Goal: Information Seeking & Learning: Learn about a topic

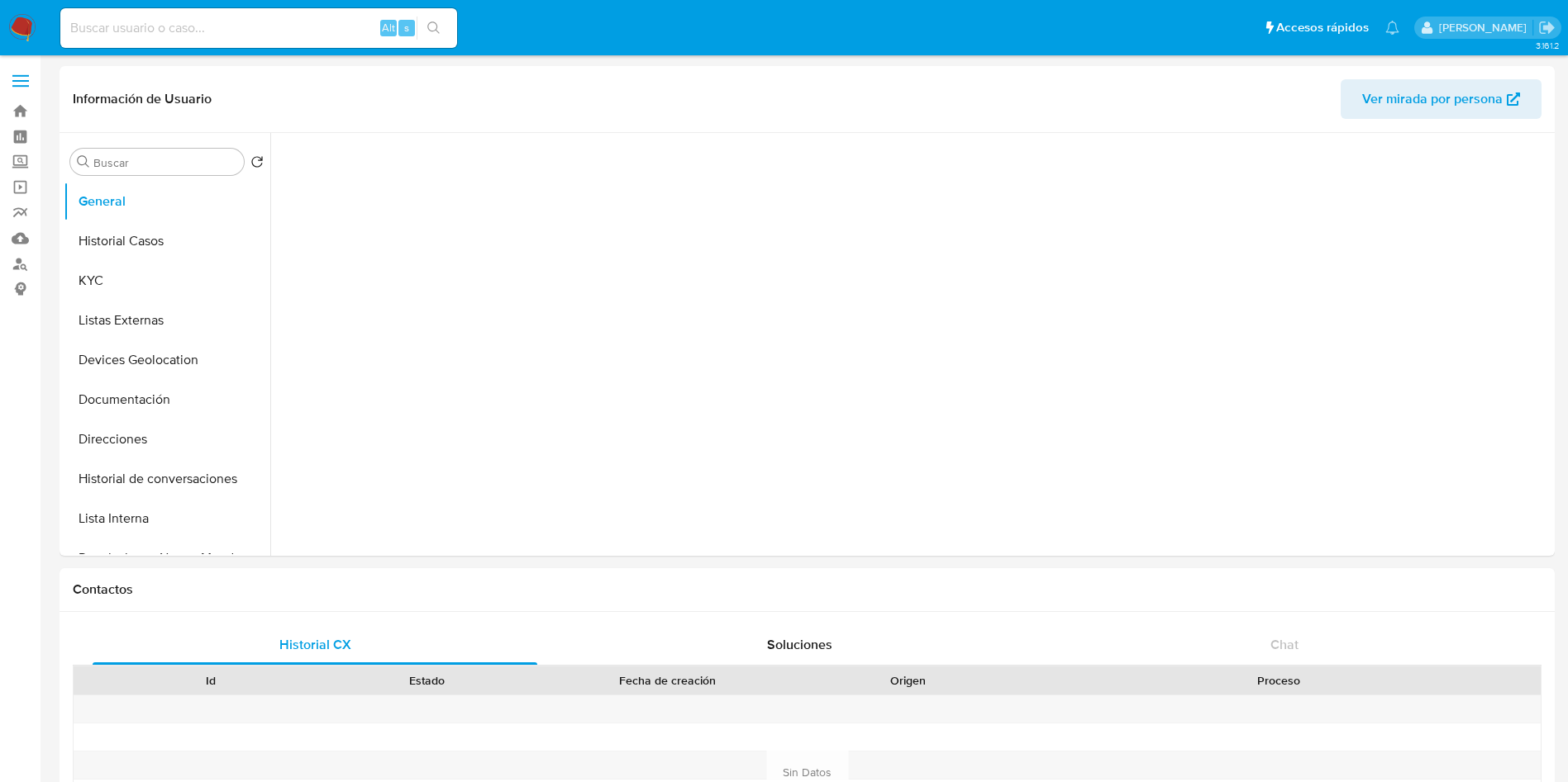
select select "10"
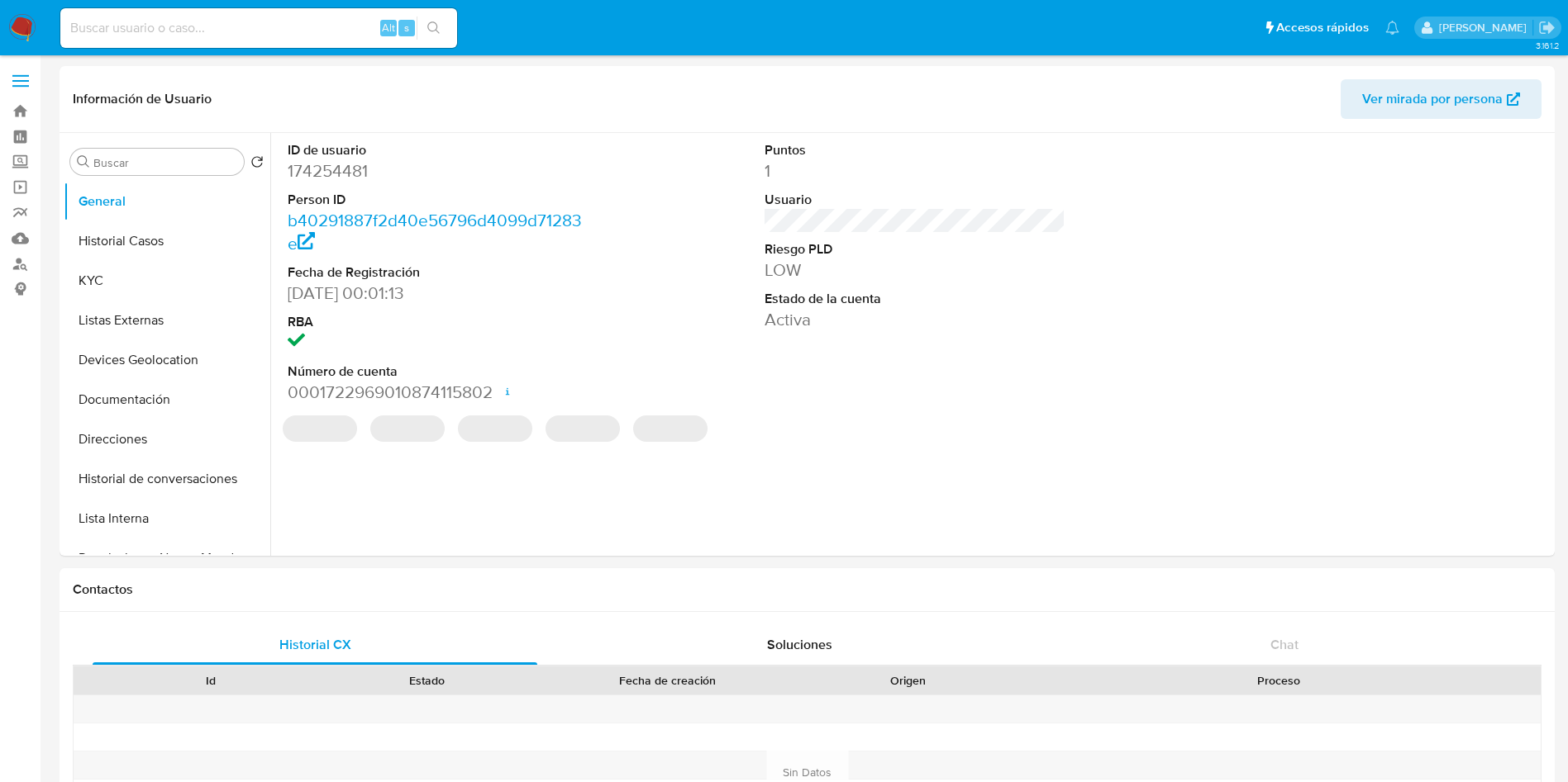
click at [167, 35] on input at bounding box center [259, 28] width 397 height 21
paste input "160332401"
type input "160332401"
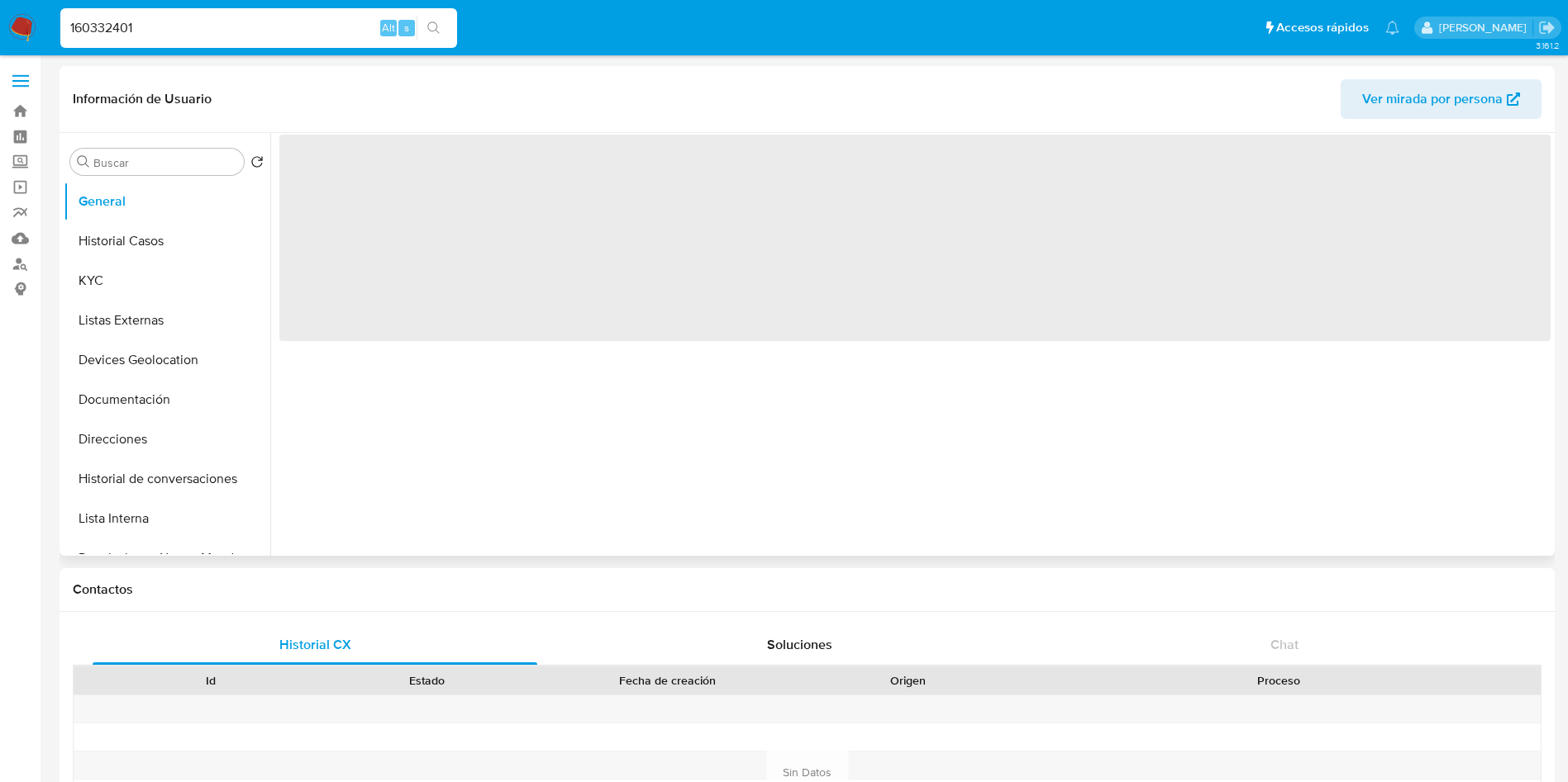
select select "10"
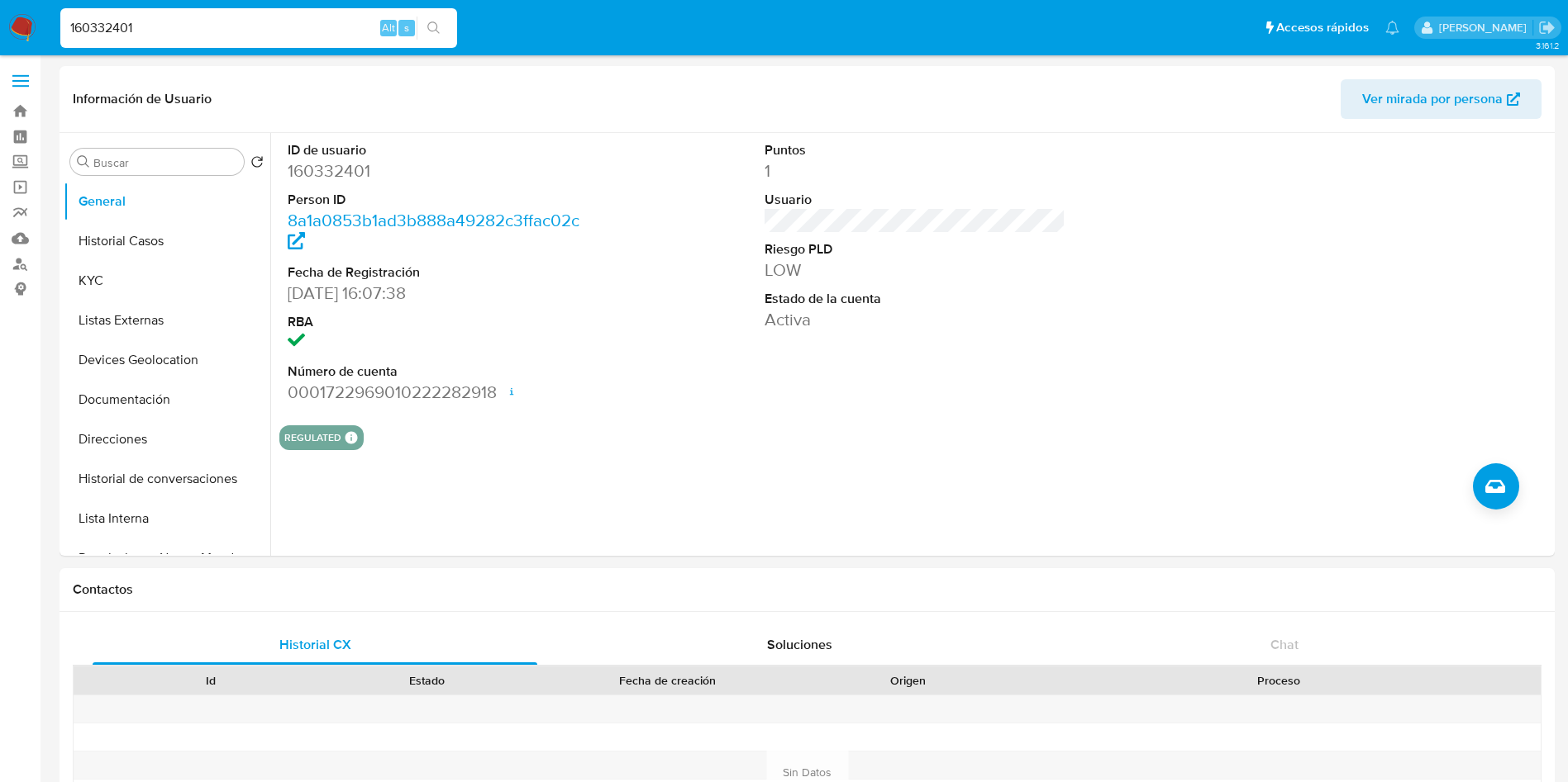
click at [180, 24] on input "160332401" at bounding box center [259, 28] width 397 height 21
drag, startPoint x: 236, startPoint y: 24, endPoint x: 0, endPoint y: 6, distance: 236.7
click at [0, 6] on nav "Pausado Ver notificaciones 160332401 Alt s Accesos rápidos Presiona las siguien…" at bounding box center [784, 27] width 1568 height 56
paste input "558034512"
type input "558034512"
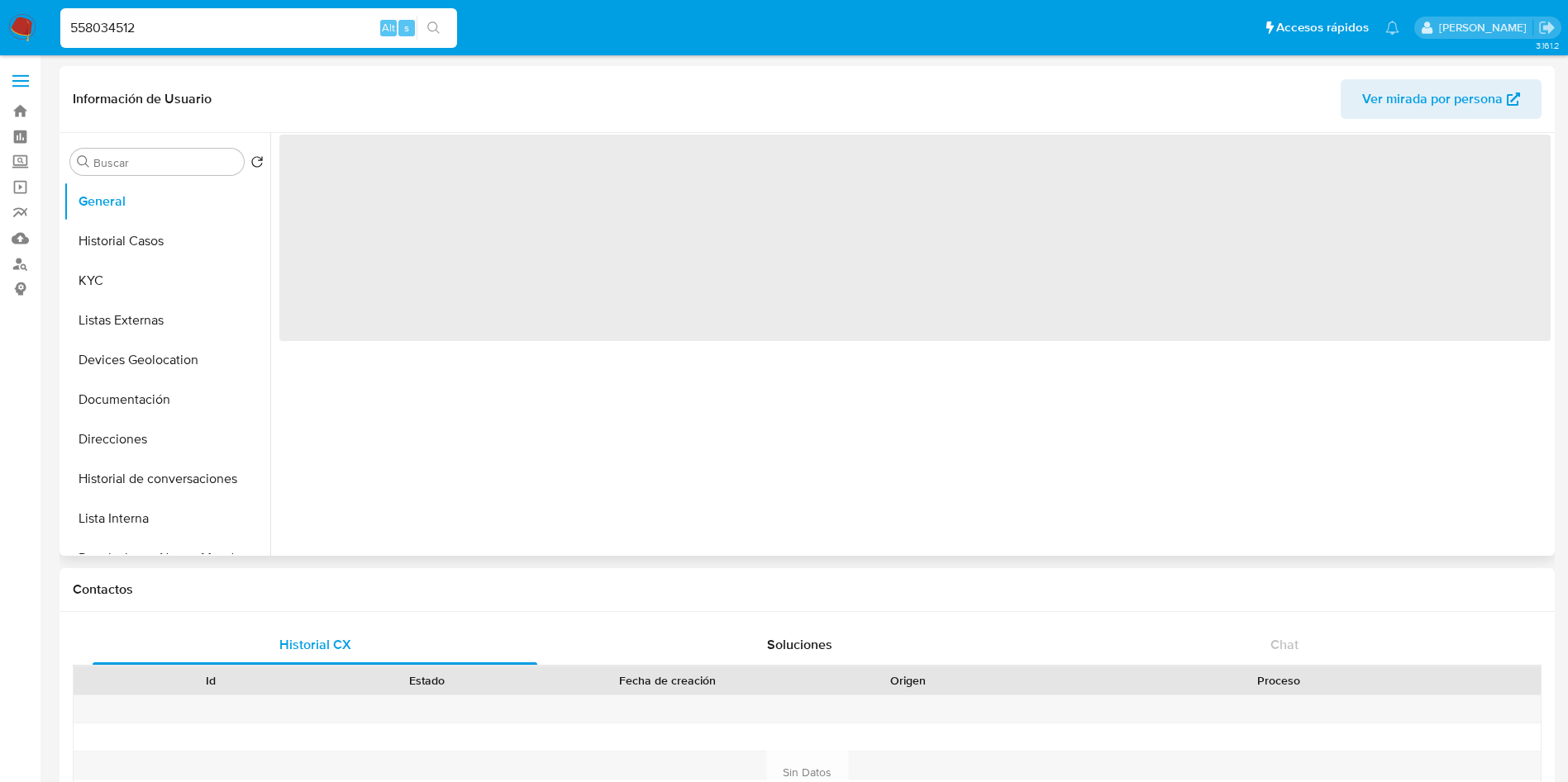
select select "10"
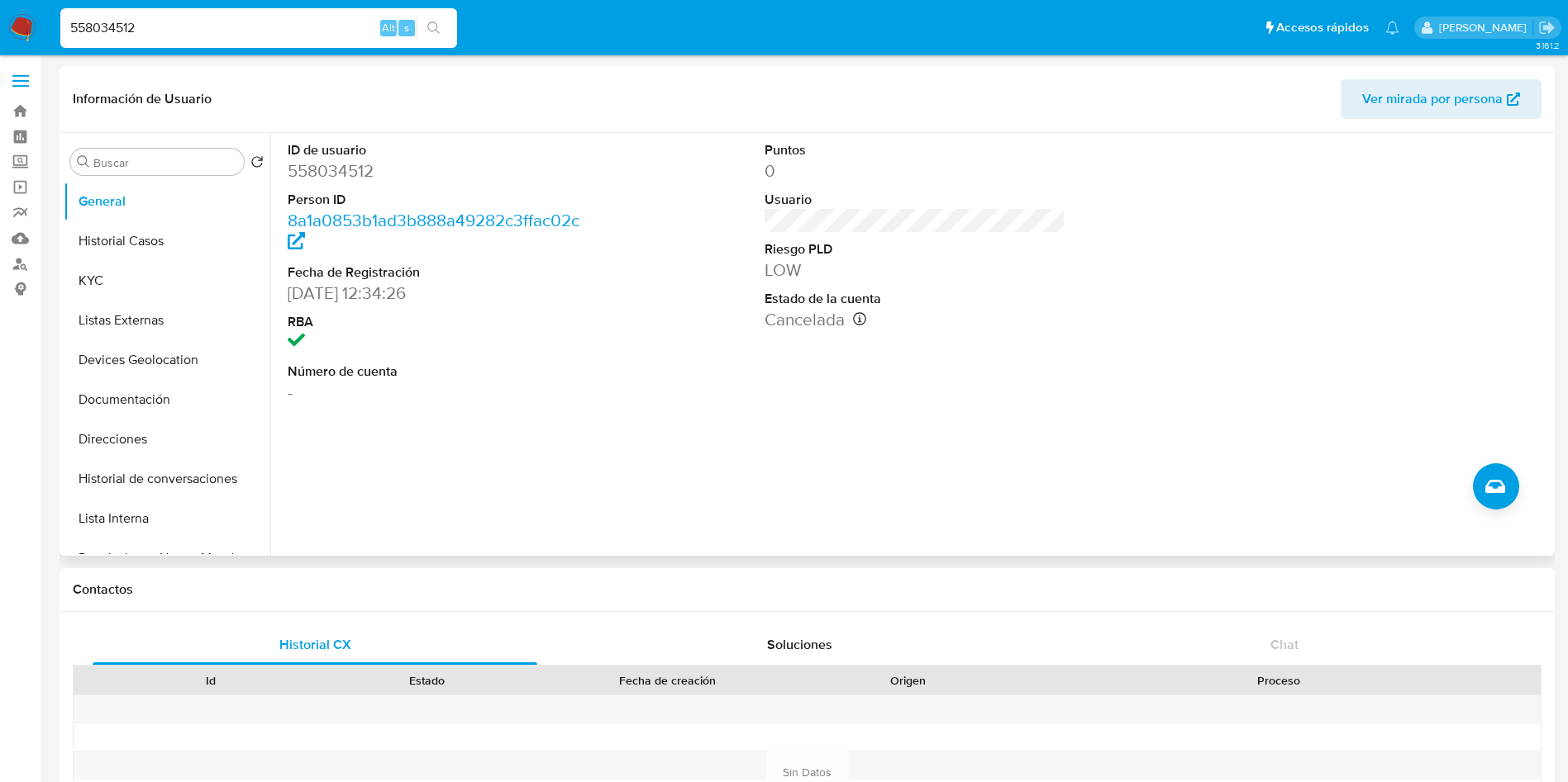
click at [259, 22] on input "558034512" at bounding box center [259, 28] width 397 height 21
type input "5"
paste input "160332401"
type input "160332401"
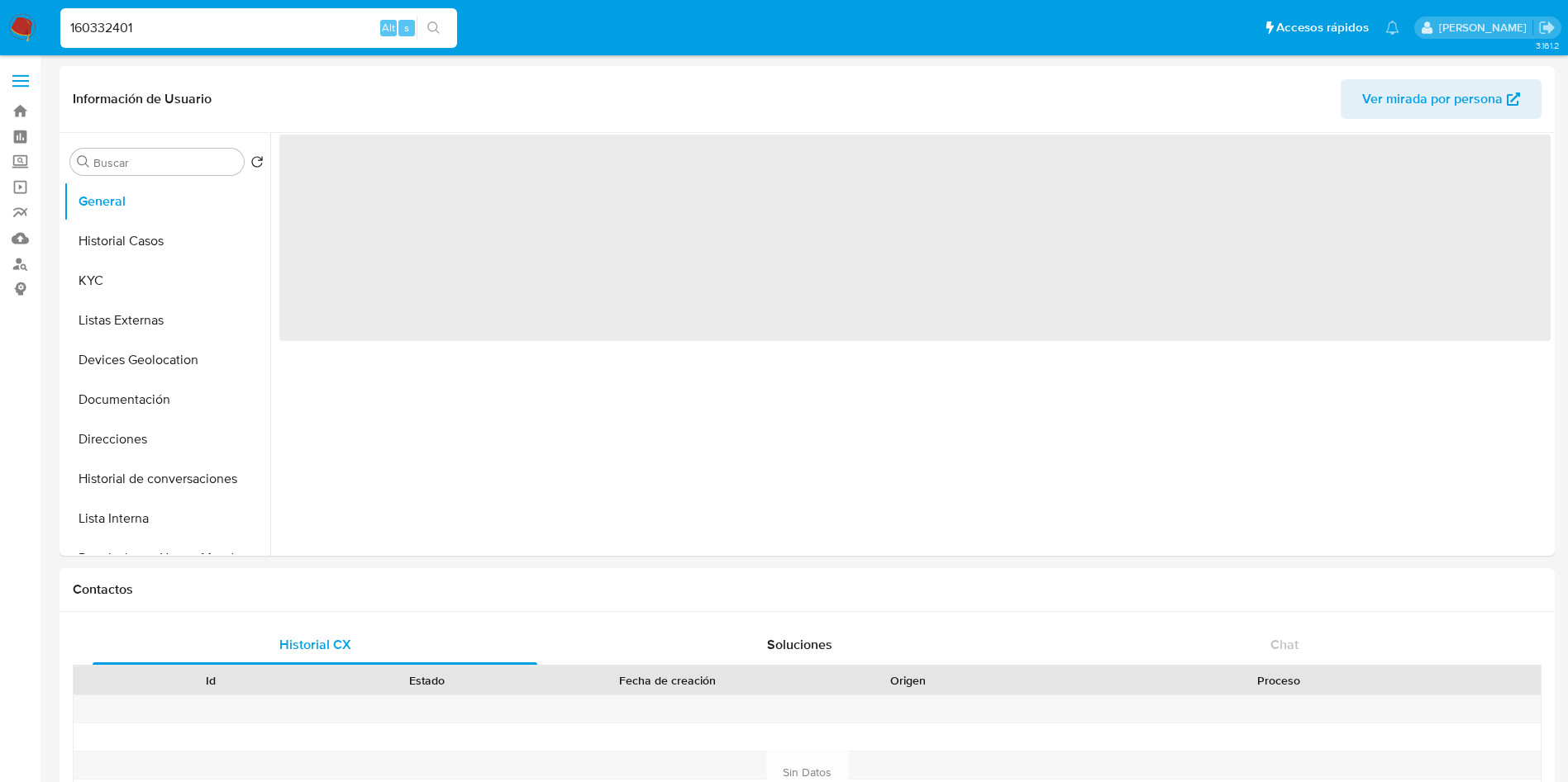
select select "10"
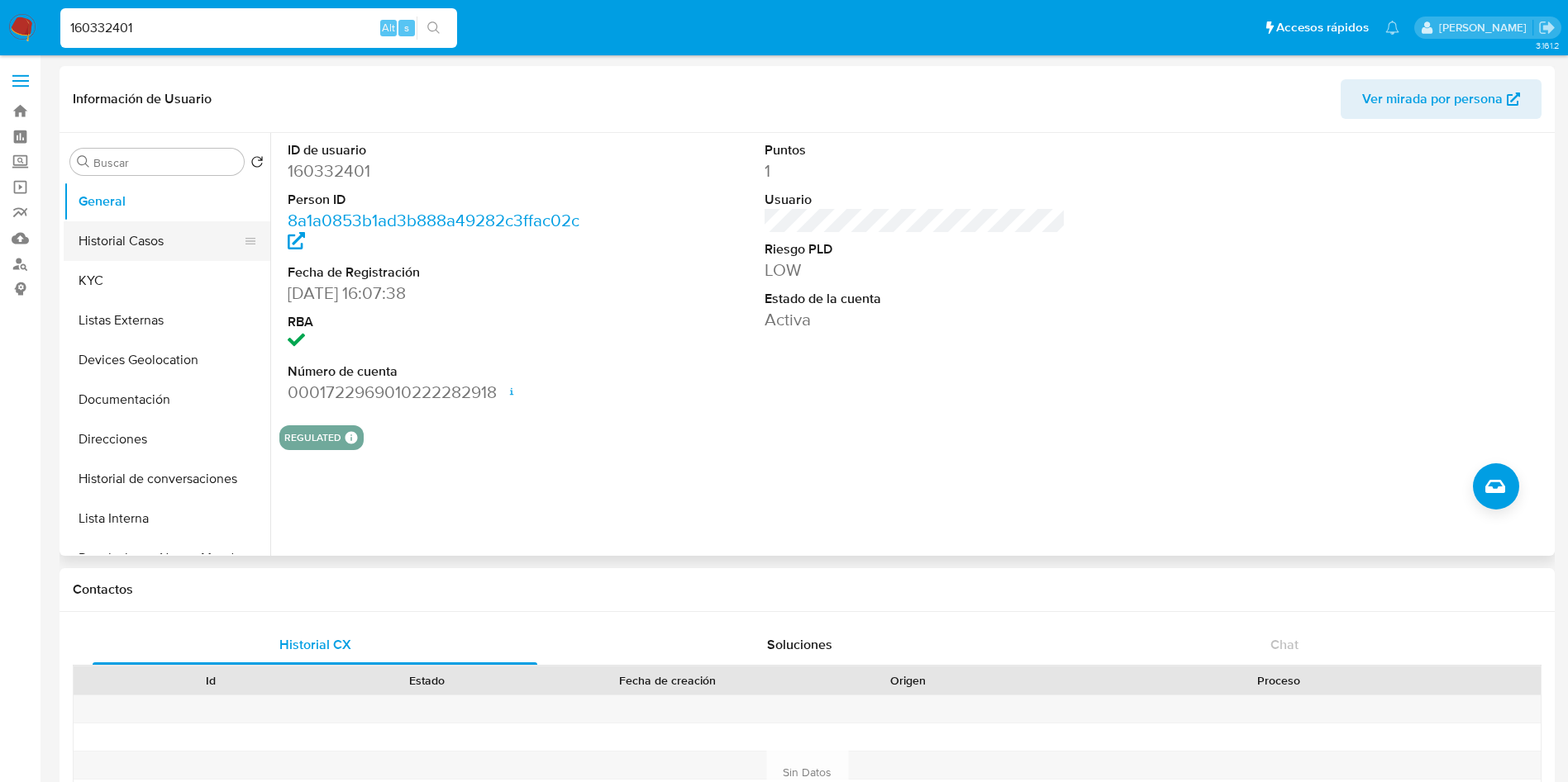
click at [174, 247] on button "Historial Casos" at bounding box center [160, 241] width 193 height 40
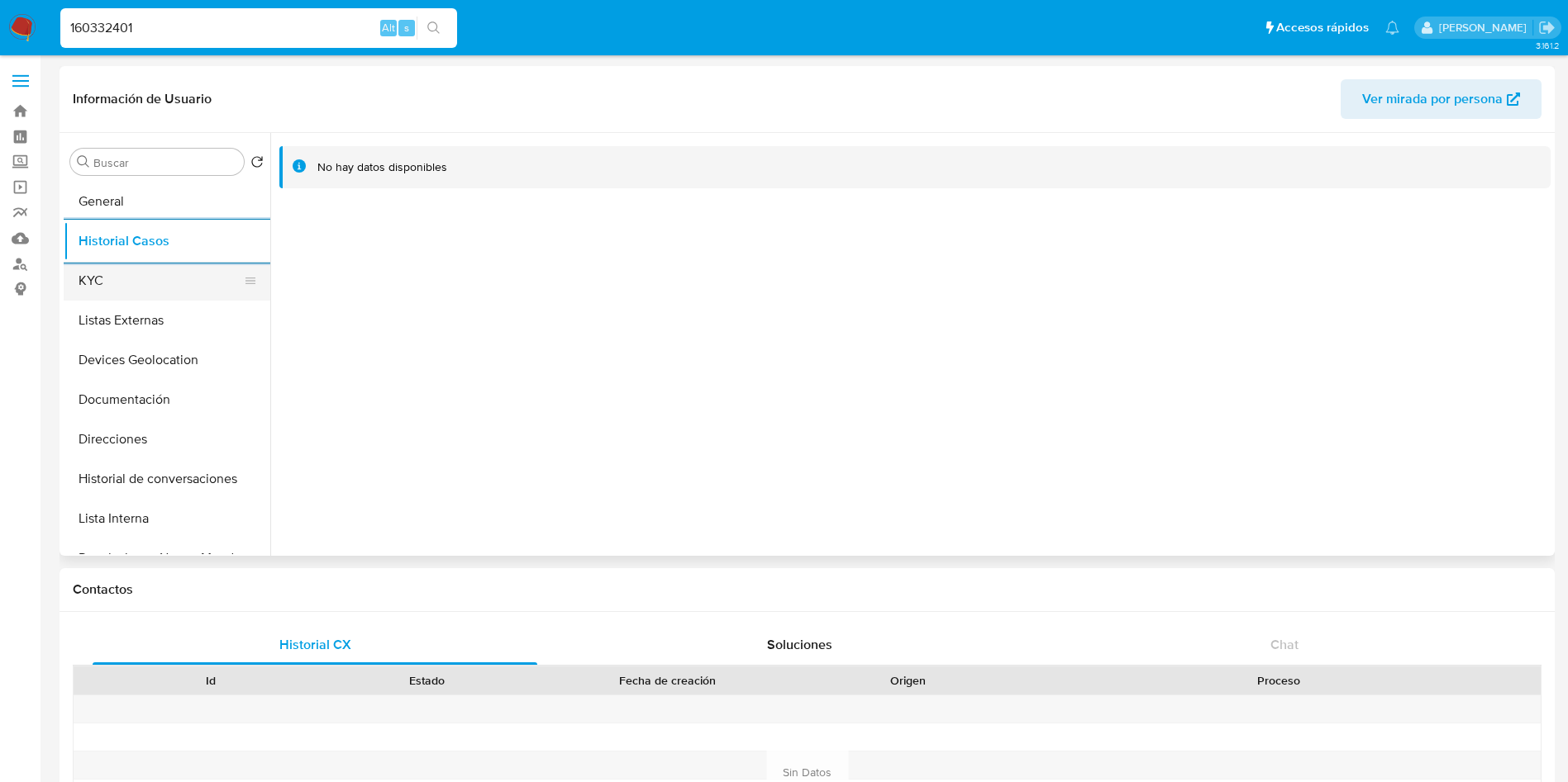
click at [170, 283] on button "KYC" at bounding box center [160, 281] width 193 height 40
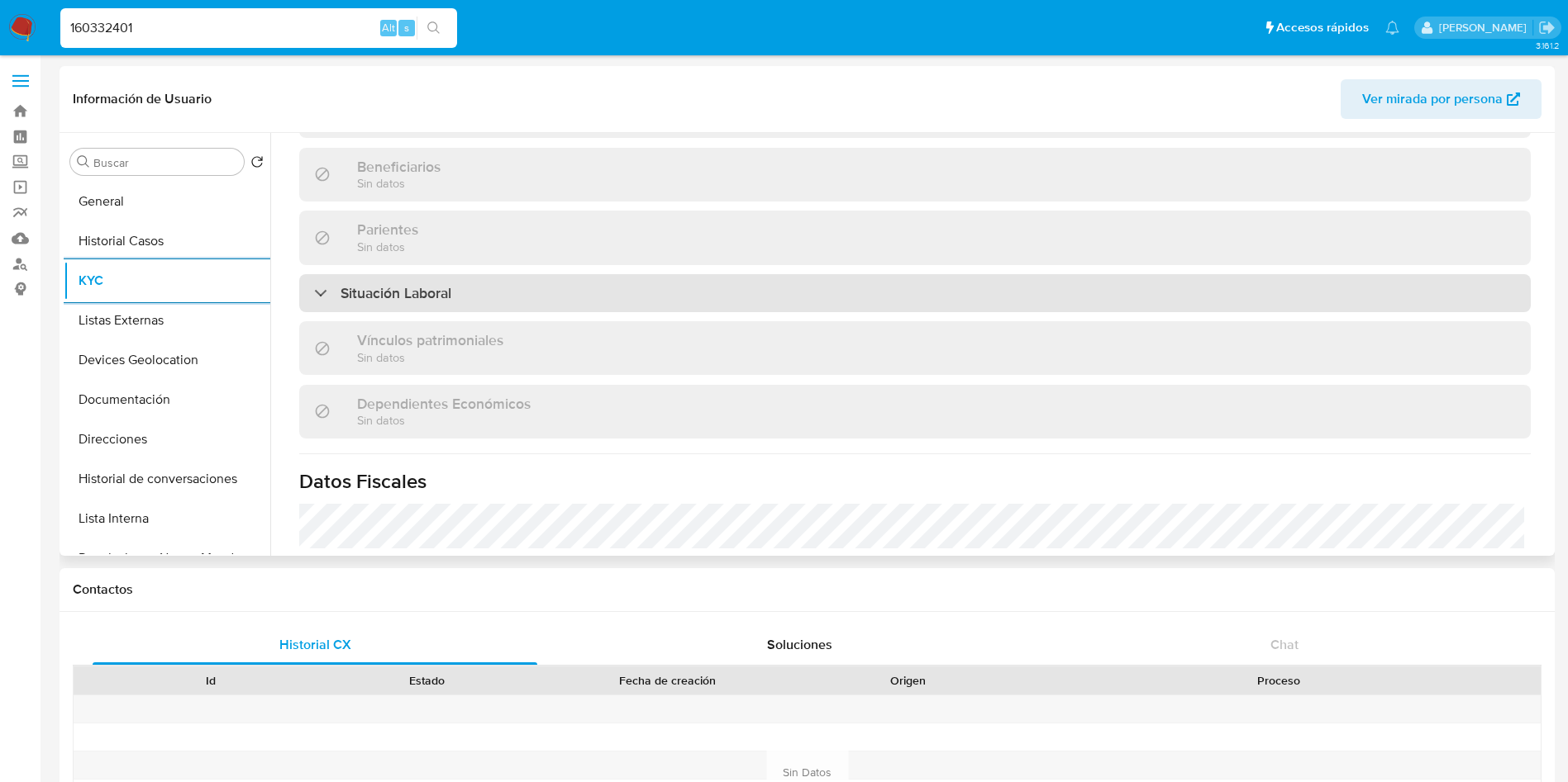
scroll to position [776, 0]
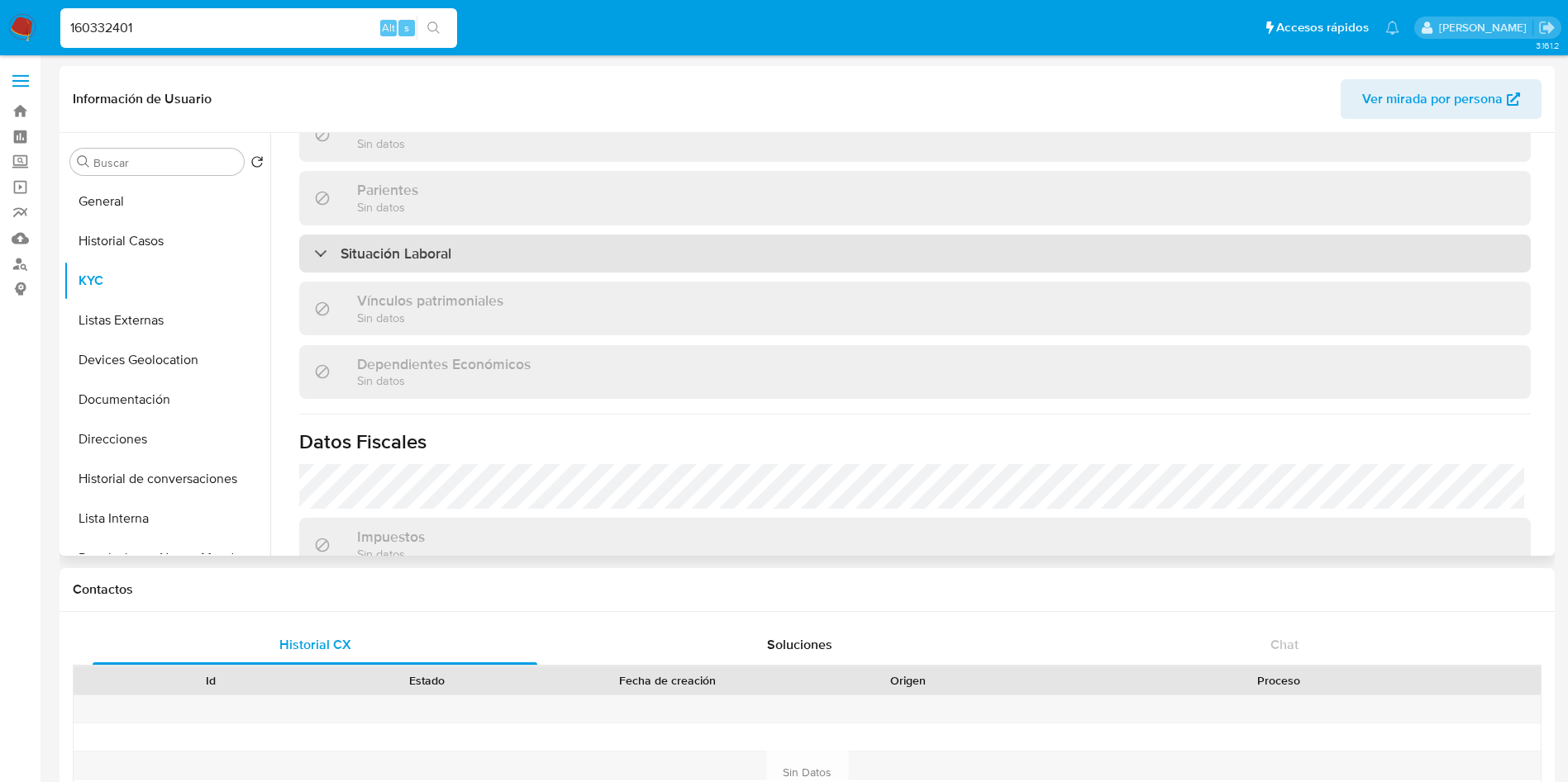
click at [577, 239] on div "Situación Laboral" at bounding box center [915, 253] width 1231 height 38
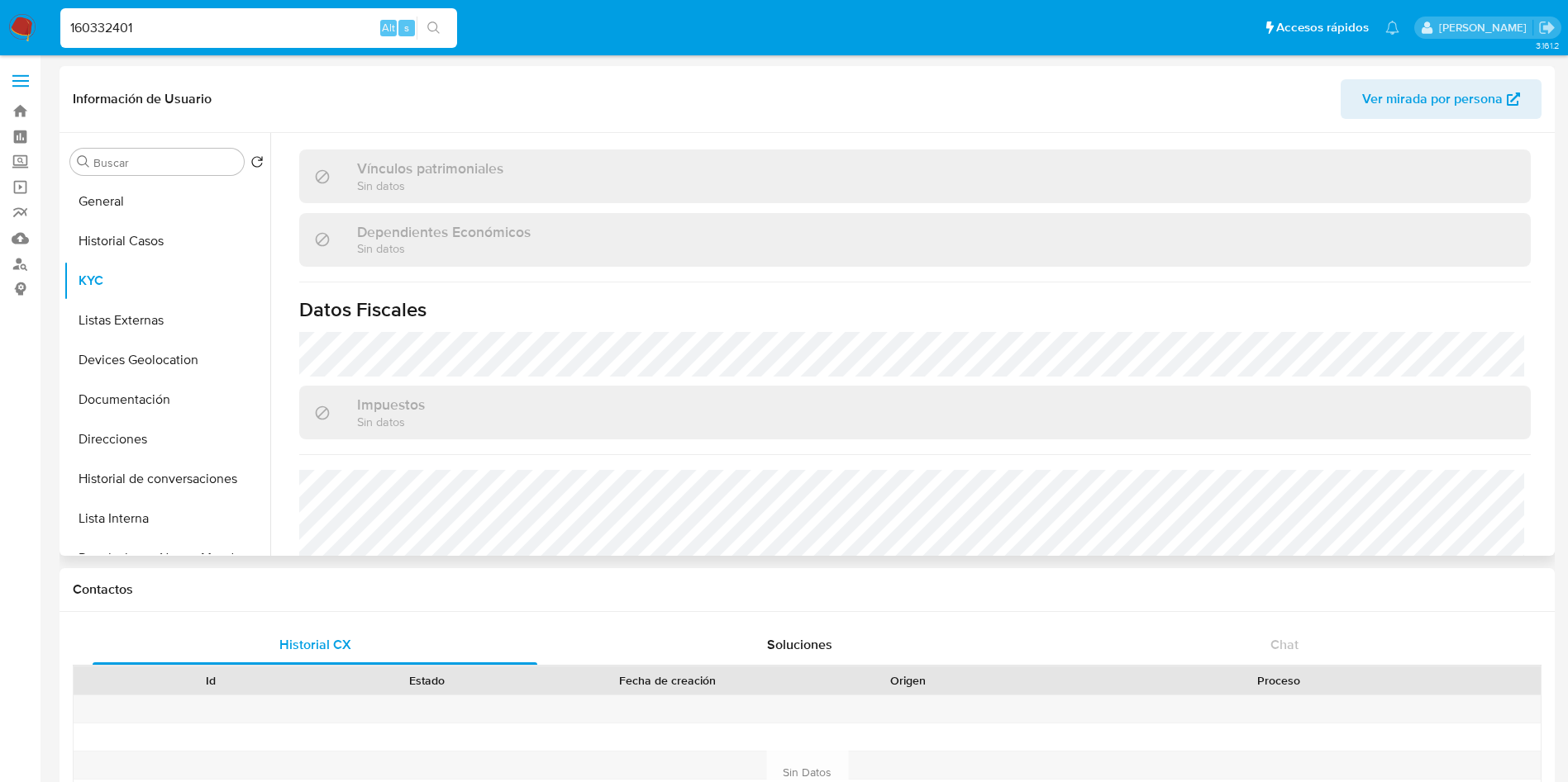
scroll to position [1262, 0]
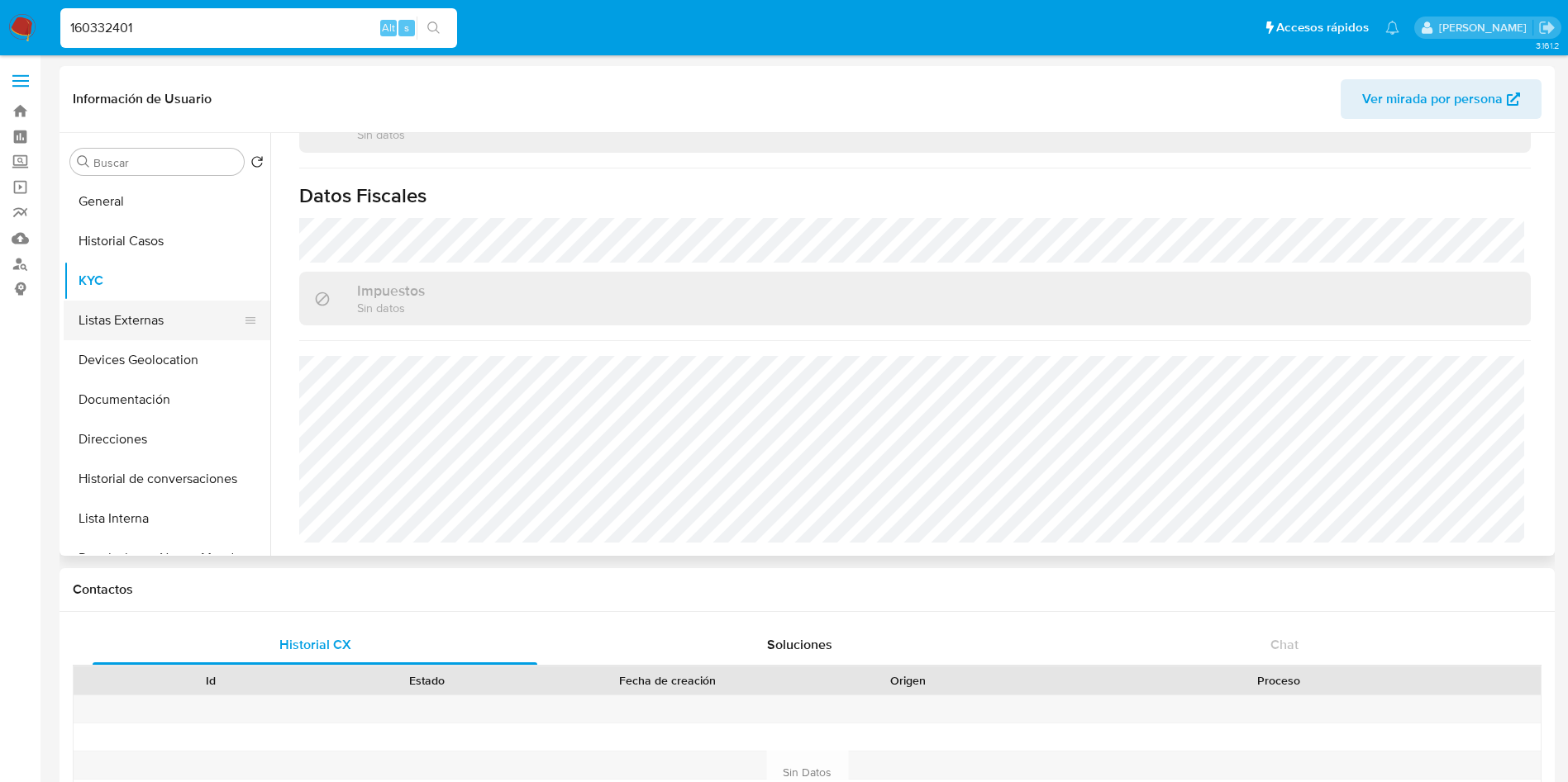
click at [193, 326] on button "Listas Externas" at bounding box center [160, 321] width 193 height 40
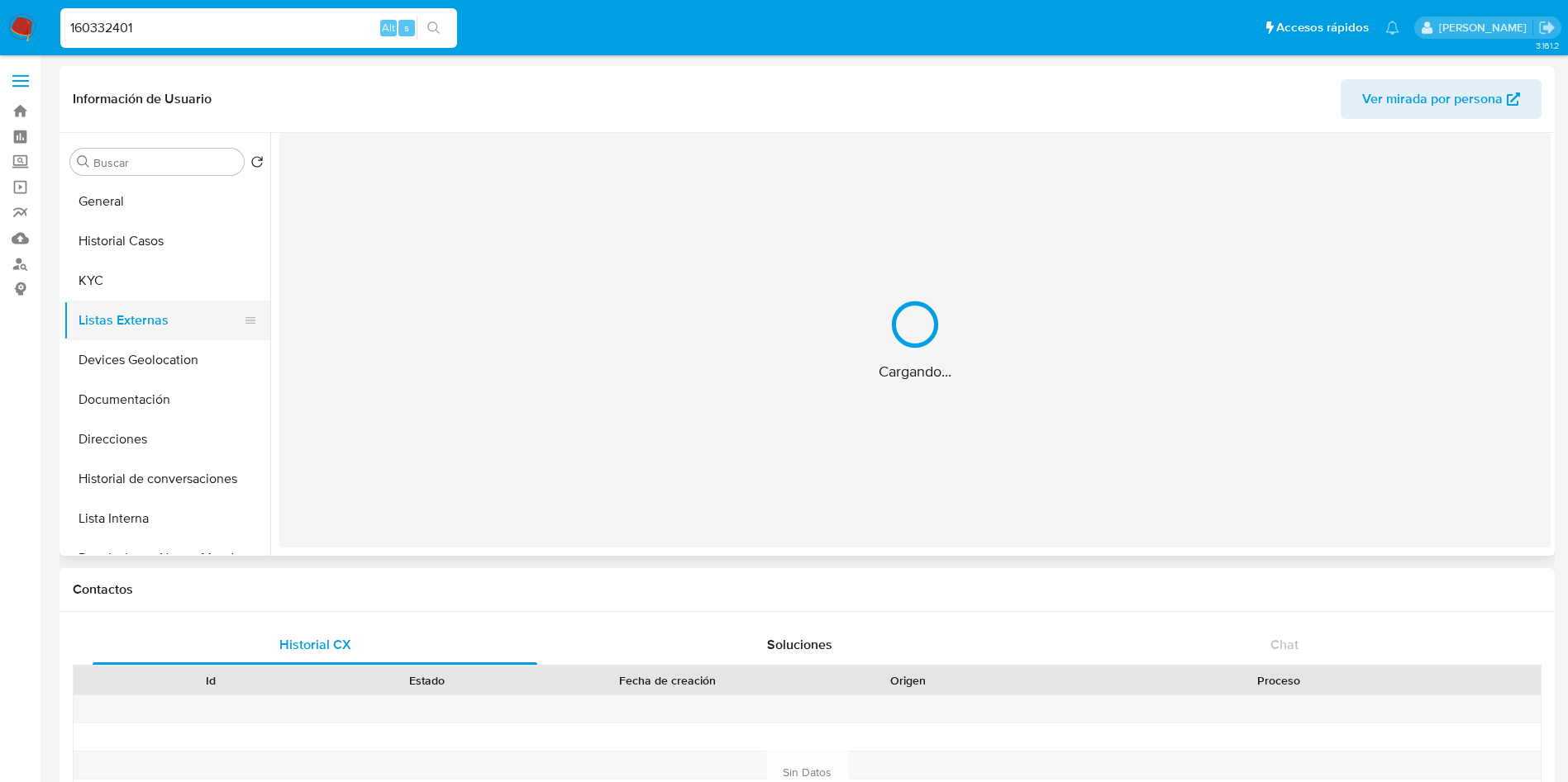
scroll to position [0, 0]
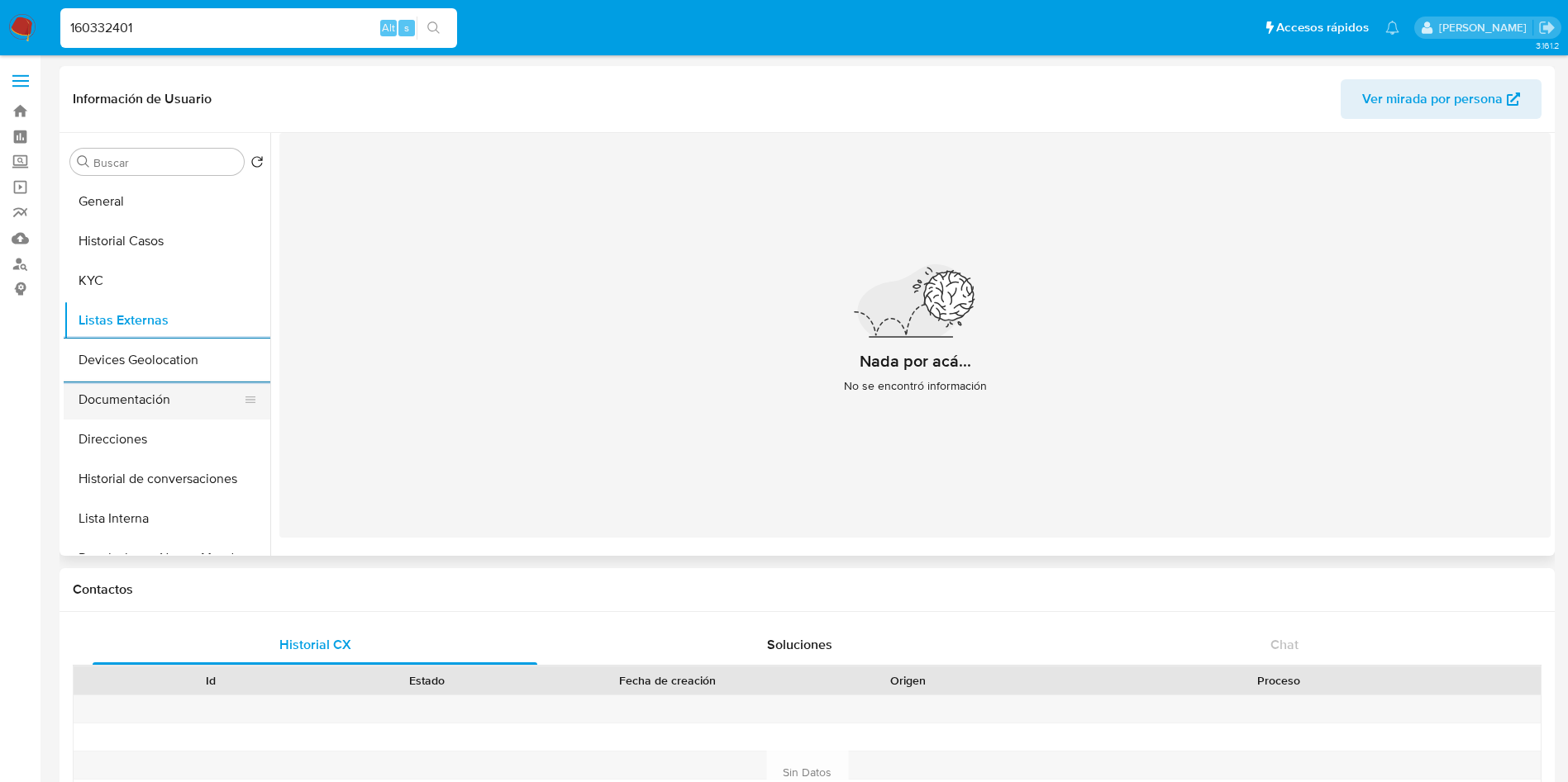
click at [105, 401] on button "Documentación" at bounding box center [160, 399] width 193 height 40
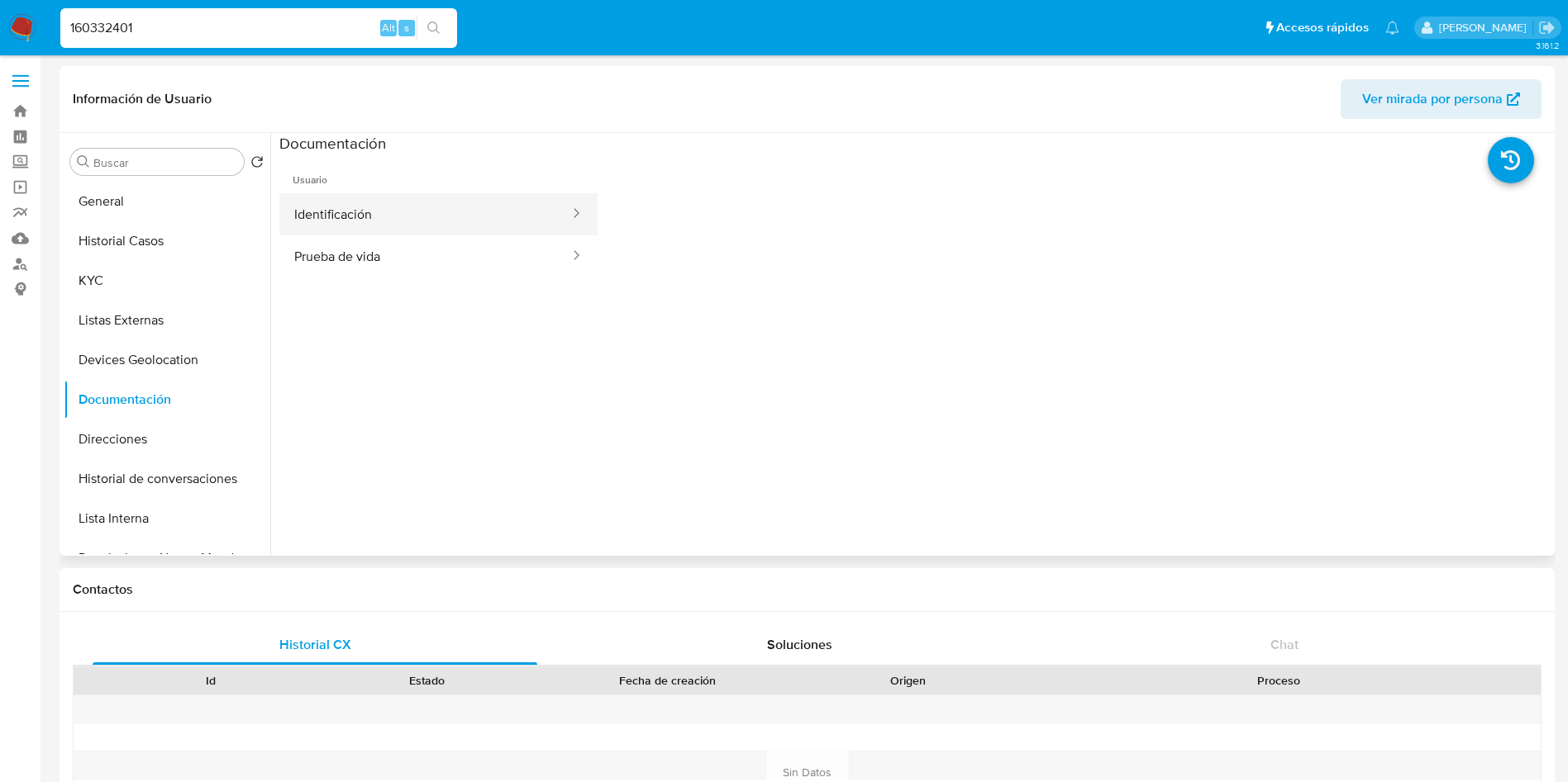
click at [373, 214] on button "Identificación" at bounding box center [424, 214] width 291 height 43
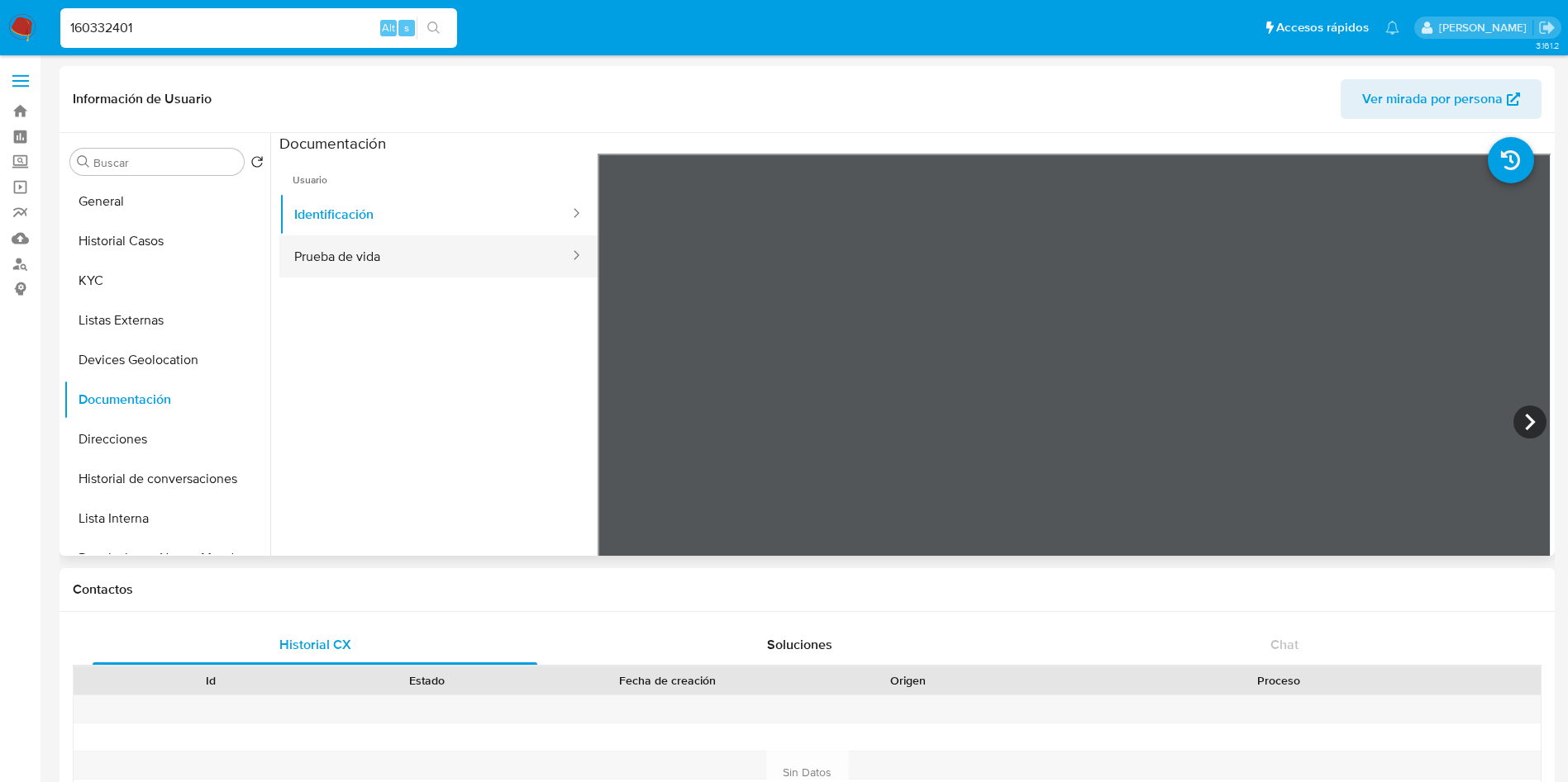
click at [461, 236] on button "Prueba de vida" at bounding box center [424, 257] width 291 height 43
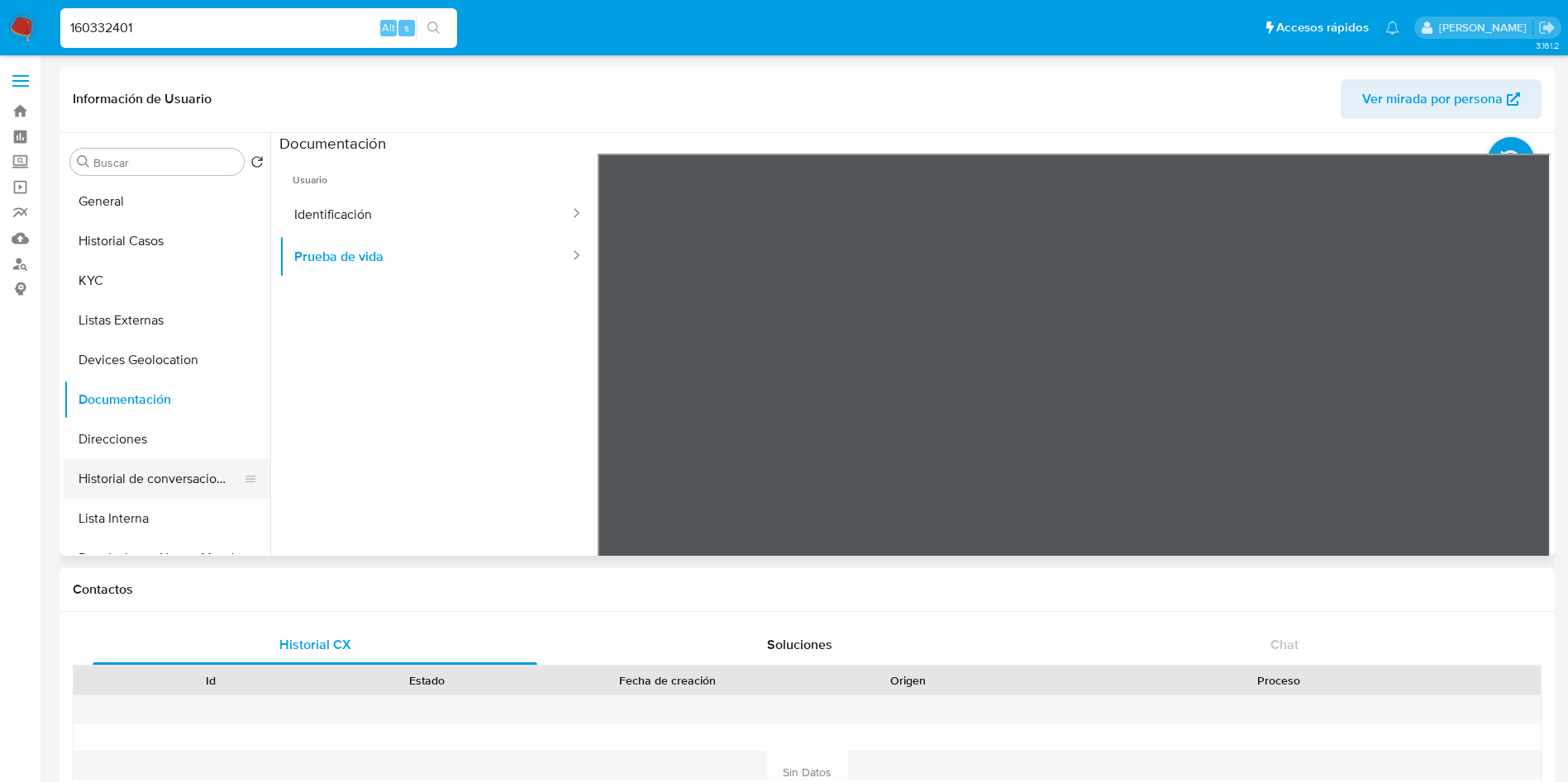
click at [131, 462] on button "Historial de conversaciones" at bounding box center [160, 479] width 193 height 40
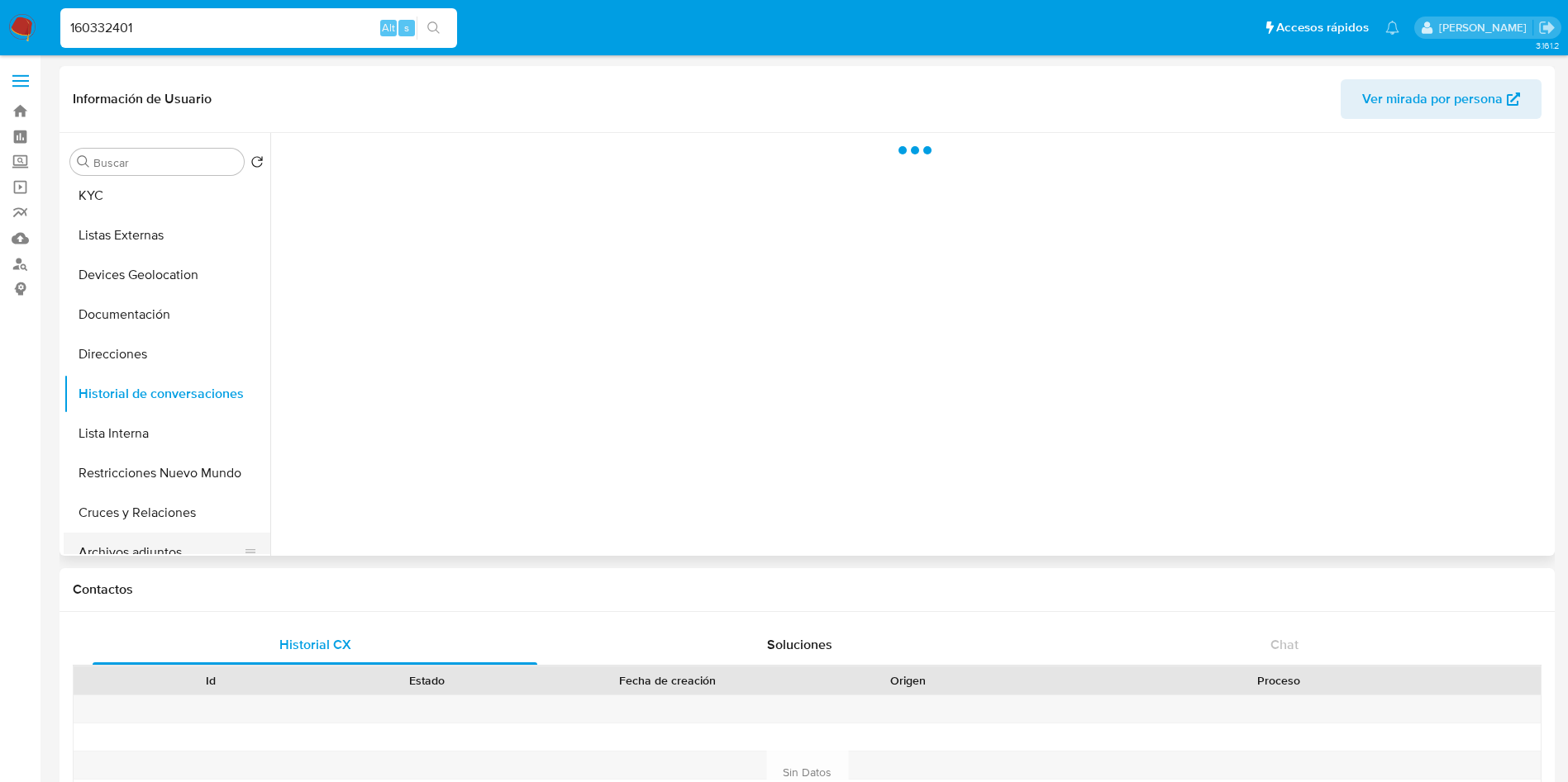
scroll to position [124, 0]
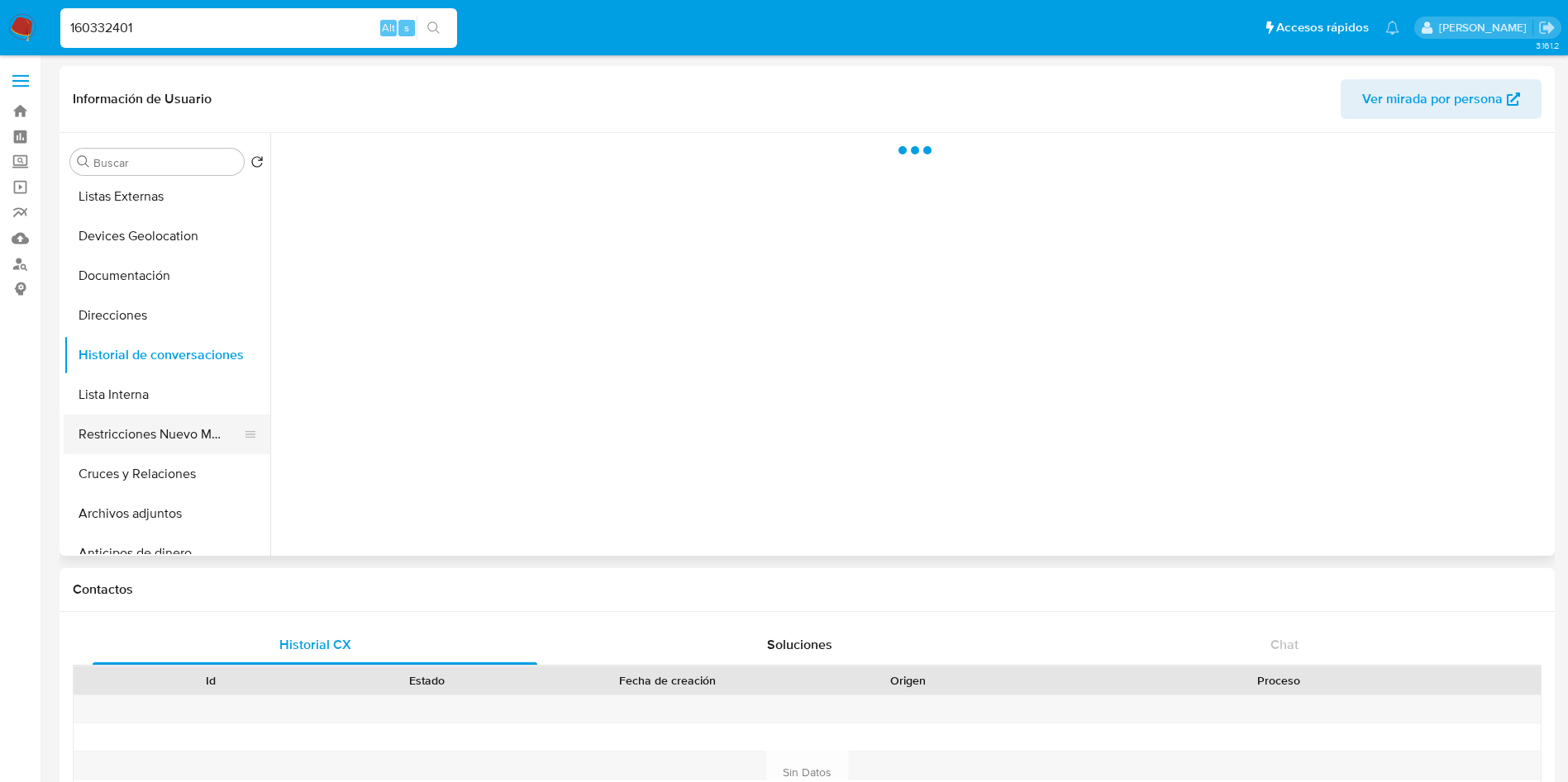
click at [144, 436] on button "Restricciones Nuevo Mundo" at bounding box center [160, 434] width 193 height 40
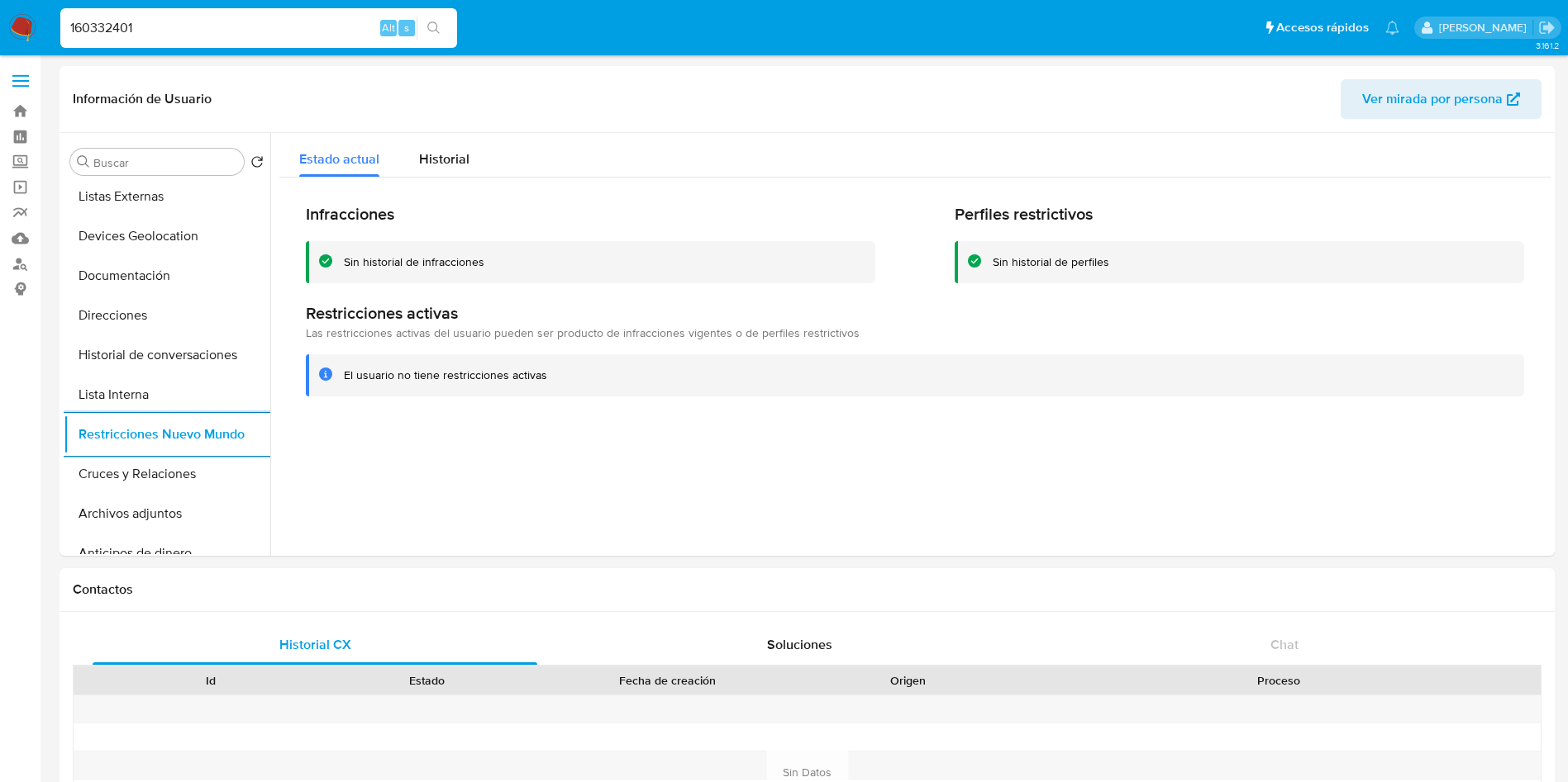
click at [179, 40] on div "160332401 Alt s" at bounding box center [259, 27] width 397 height 40
click at [231, 32] on input "160332401" at bounding box center [259, 28] width 397 height 21
drag, startPoint x: 213, startPoint y: 19, endPoint x: 0, endPoint y: -63, distance: 228.2
paste input "007248212"
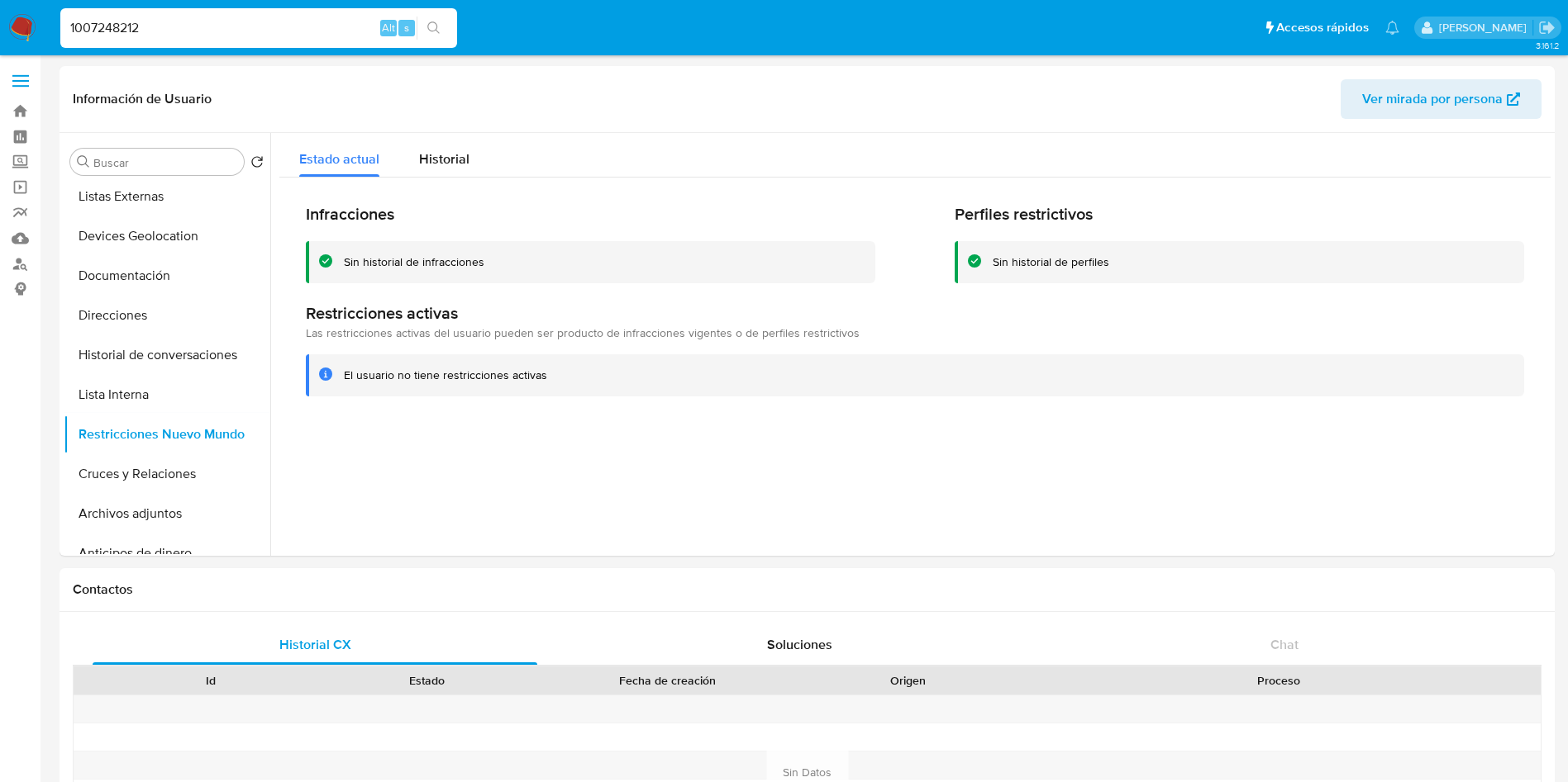
type input "1007248212"
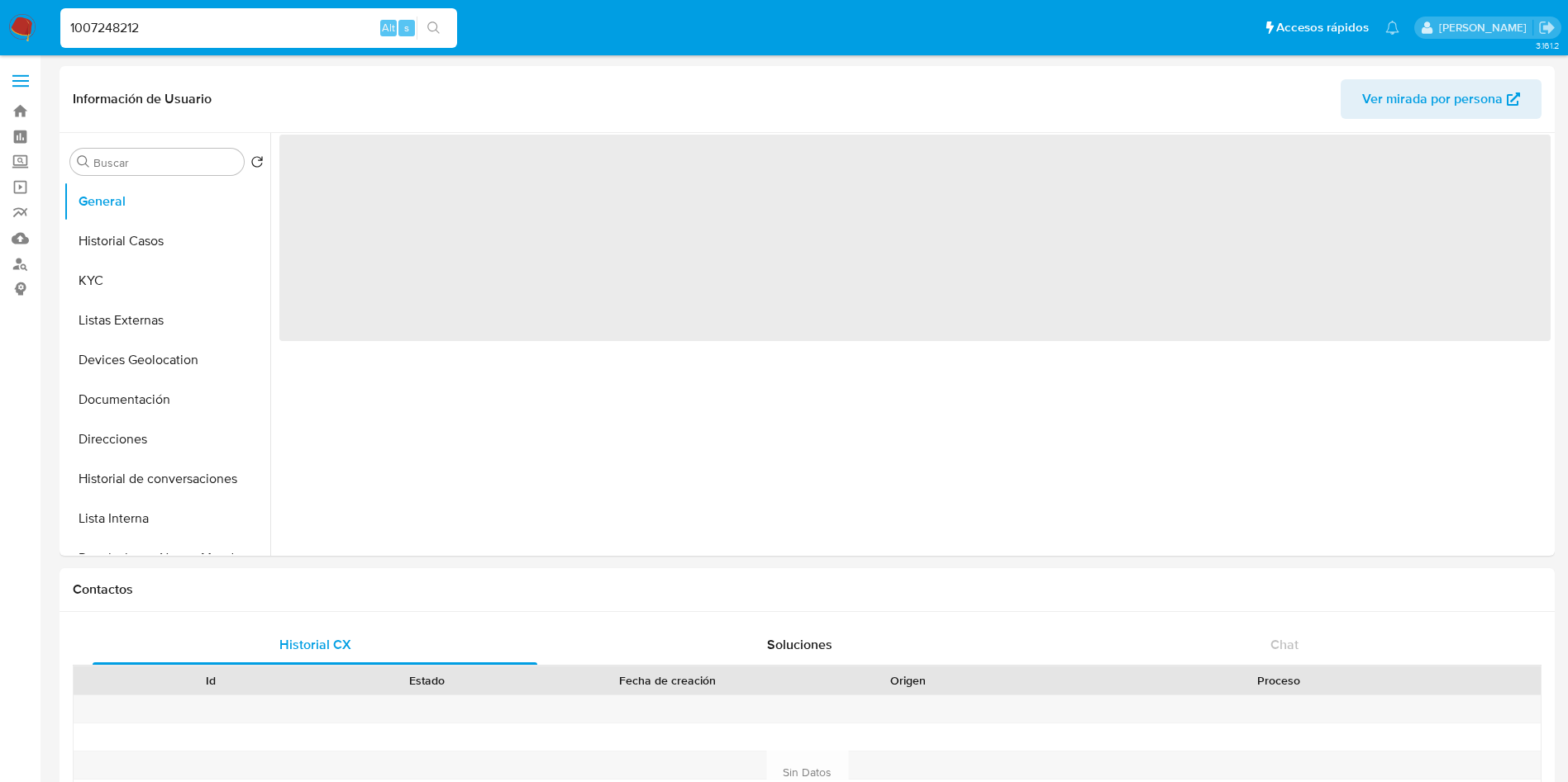
select select "10"
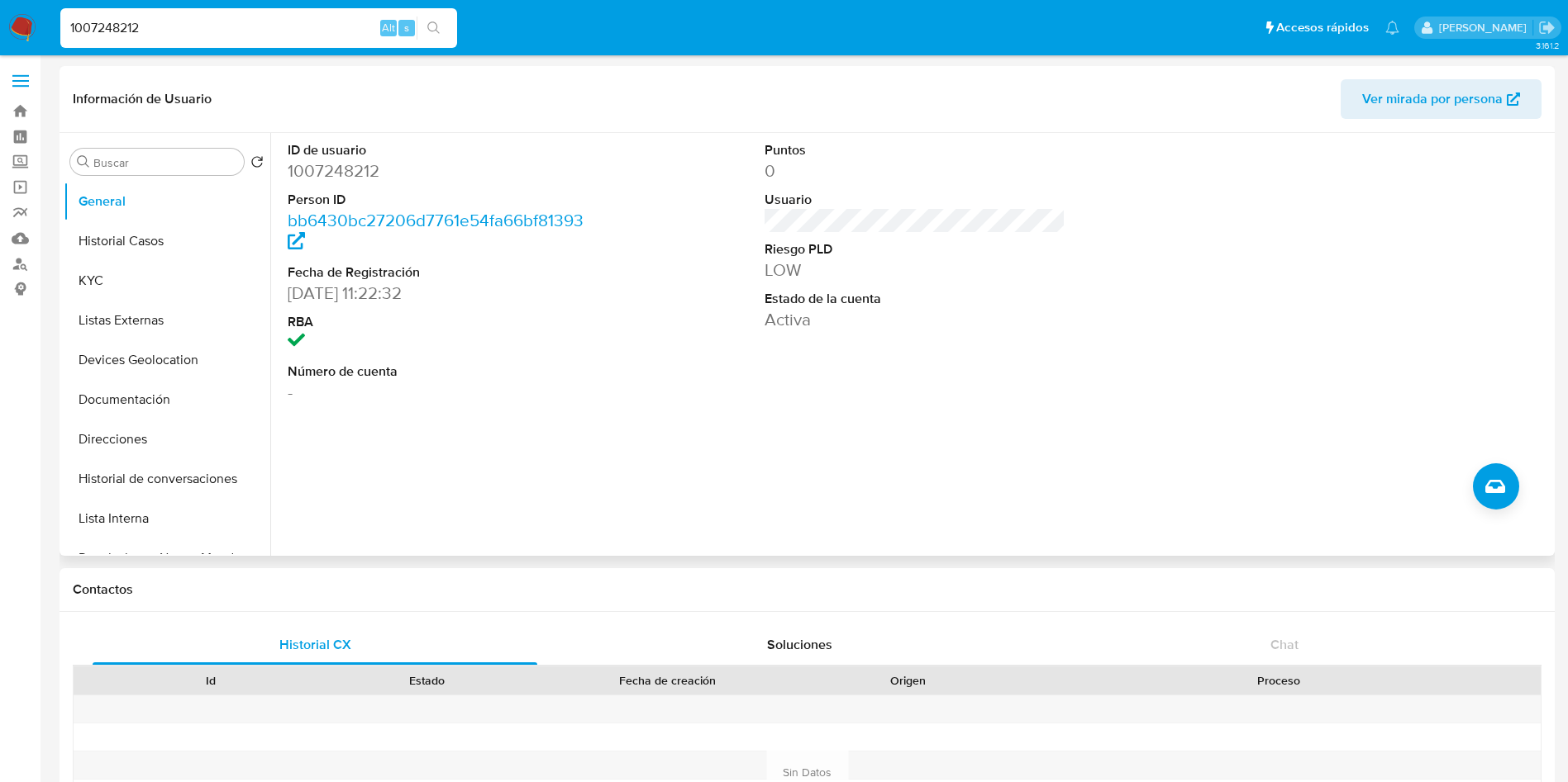
click at [710, 439] on div "ID de usuario 1007248212 Person ID bb6430bc27206d7761e54fa66bf81393 Fecha de Re…" at bounding box center [910, 345] width 1280 height 423
